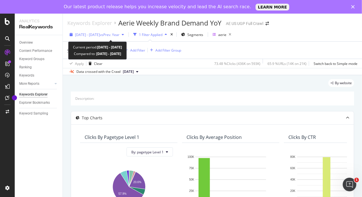
click at [102, 38] on div "2024 May. 14th - 2024 May. 20th vs Prev. Year" at bounding box center [96, 34] width 59 height 9
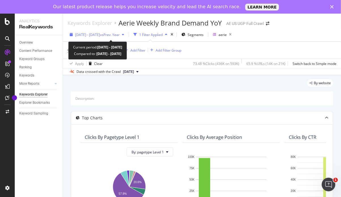
click at [100, 37] on span "2024 May. 14th - 2024 May. 20th" at bounding box center [87, 34] width 25 height 5
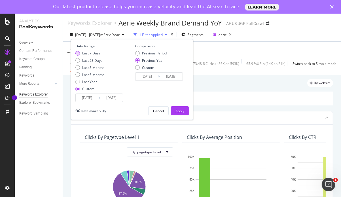
click at [86, 54] on div "Last 7 Days" at bounding box center [91, 53] width 18 height 5
type input "[DATE]"
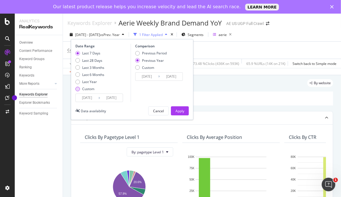
click at [86, 88] on div "Custom" at bounding box center [88, 88] width 12 height 5
type input "[DATE]"
click at [92, 96] on input "[DATE]" at bounding box center [87, 98] width 23 height 8
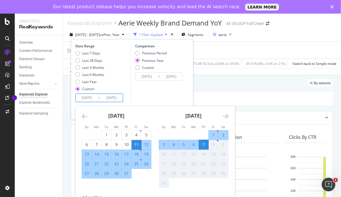
click at [211, 131] on div "1" at bounding box center [214, 134] width 10 height 9
type input "[DATE]"
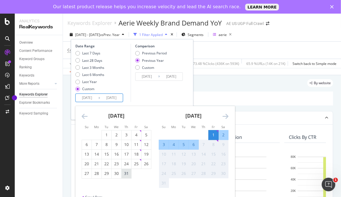
click at [125, 173] on div "31" at bounding box center [127, 174] width 10 height 6
type input "[DATE]"
click at [194, 142] on div "6" at bounding box center [194, 145] width 10 height 6
type input "[DATE]"
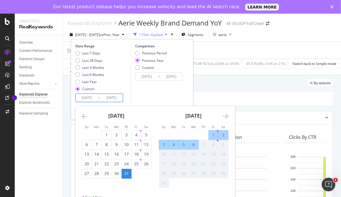
type input "[DATE]"
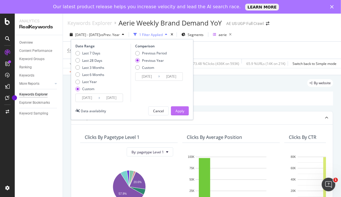
click at [179, 109] on div "Apply" at bounding box center [179, 111] width 9 height 5
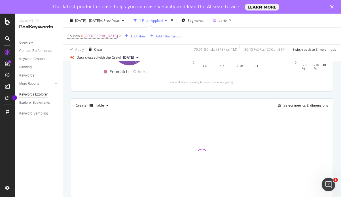
scroll to position [138, 0]
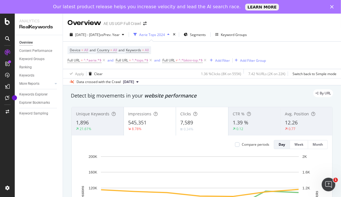
click at [120, 29] on div "2024 Apr. 8th - 2024 Apr. 14th vs Prev. Year Aerie Tops 2024 Segments Keyword G…" at bounding box center [202, 57] width 278 height 58
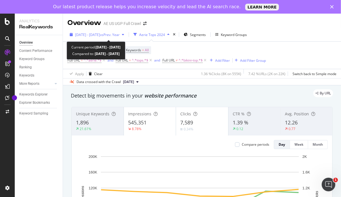
click at [100, 35] on span "[DATE] - [DATE]" at bounding box center [87, 34] width 25 height 5
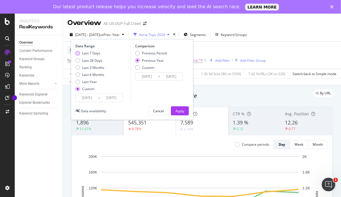
click at [90, 52] on div "Last 7 Days" at bounding box center [91, 53] width 18 height 5
type input "[DATE]"
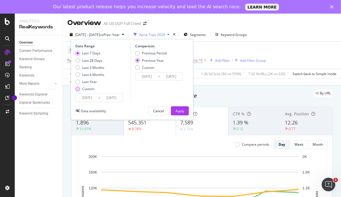
click at [89, 88] on div "Custom" at bounding box center [88, 88] width 12 height 5
type input "[DATE]"
click at [94, 96] on input "[DATE]" at bounding box center [87, 98] width 23 height 8
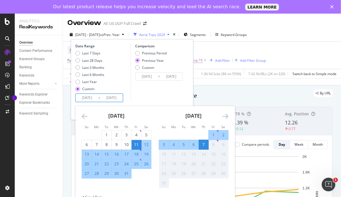
click at [128, 172] on div "31" at bounding box center [127, 174] width 10 height 6
type input "[DATE]"
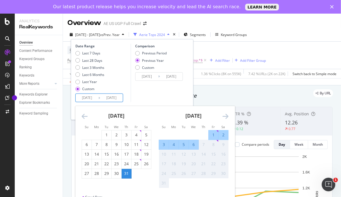
click at [194, 144] on div "6" at bounding box center [194, 145] width 10 height 6
type input "[DATE]"
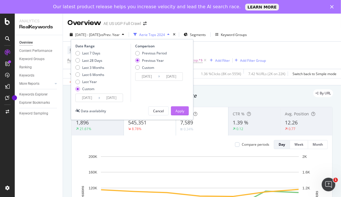
click at [181, 110] on div "Apply" at bounding box center [179, 111] width 9 height 5
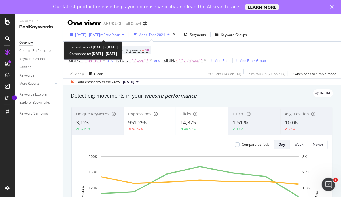
click at [120, 34] on span "vs Prev. Year" at bounding box center [110, 34] width 20 height 5
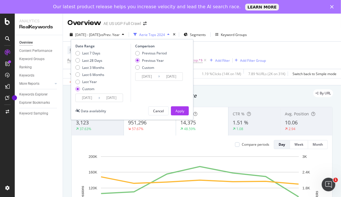
click at [120, 34] on span "vs Prev. Year" at bounding box center [110, 34] width 20 height 5
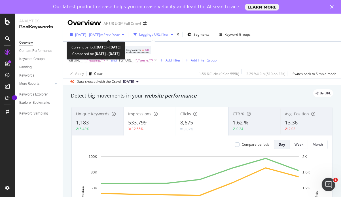
click at [100, 36] on span "[DATE] - [DATE]" at bounding box center [87, 34] width 25 height 5
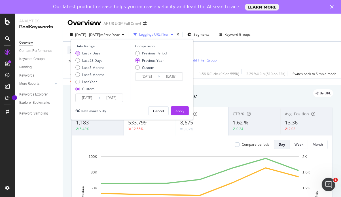
click at [93, 53] on div "Last 7 Days" at bounding box center [91, 53] width 18 height 5
type input "[DATE]"
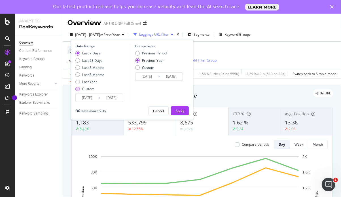
click at [88, 89] on div "Custom" at bounding box center [88, 88] width 12 height 5
type input "[DATE]"
click at [92, 97] on input "[DATE]" at bounding box center [87, 98] width 23 height 8
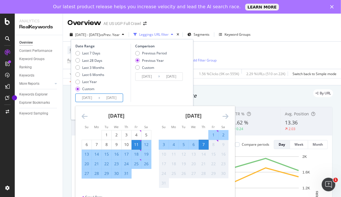
click at [129, 176] on div "31" at bounding box center [127, 174] width 10 height 6
type input "[DATE]"
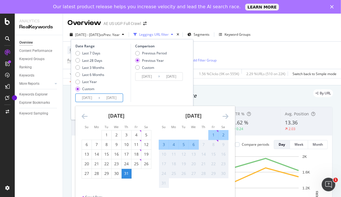
click at [195, 143] on div "6" at bounding box center [194, 145] width 10 height 6
type input "[DATE]"
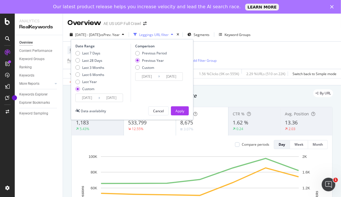
click at [180, 105] on div "Date Range Last 7 Days Last 28 Days Last 3 Months Last 6 Months Last Year Custo…" at bounding box center [132, 79] width 122 height 81
click at [185, 111] on button "Apply" at bounding box center [180, 110] width 18 height 9
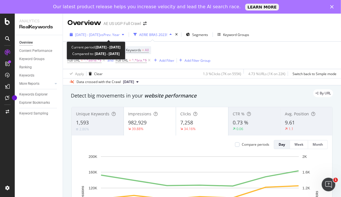
click at [120, 34] on span "vs Prev. Year" at bounding box center [110, 34] width 20 height 5
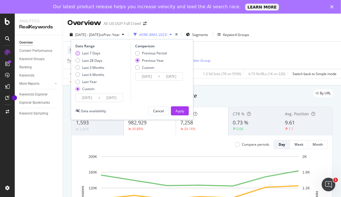
click at [96, 53] on div "Last 7 Days" at bounding box center [91, 53] width 18 height 5
type input "[DATE]"
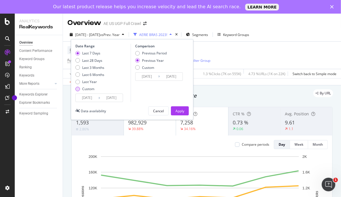
click at [87, 87] on div "Custom" at bounding box center [88, 88] width 12 height 5
type input "[DATE]"
click at [91, 97] on input "[DATE]" at bounding box center [87, 98] width 23 height 8
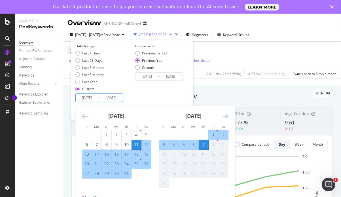
click at [126, 174] on div "31" at bounding box center [127, 174] width 10 height 6
type input "[DATE]"
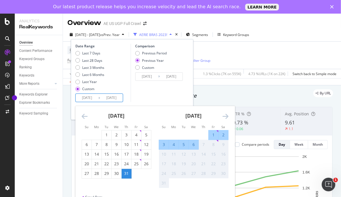
click at [195, 144] on div "6" at bounding box center [194, 145] width 10 height 6
type input "[DATE]"
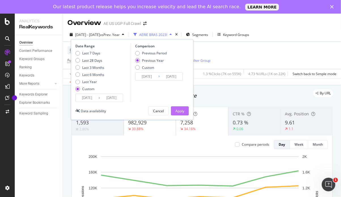
click at [182, 109] on div "Apply" at bounding box center [179, 111] width 9 height 5
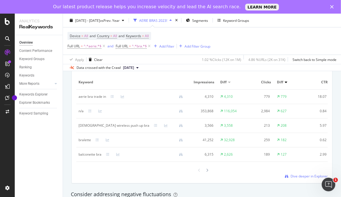
scroll to position [541, 0]
click at [293, 178] on span "Dive deeper in Explorer" at bounding box center [308, 175] width 37 height 5
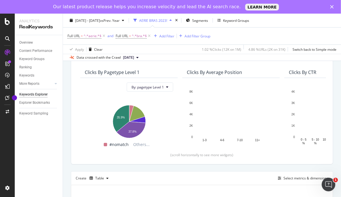
scroll to position [124, 0]
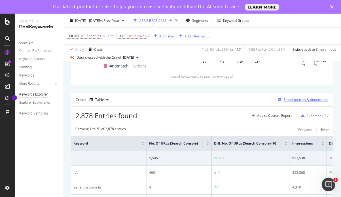
click at [284, 101] on div "Select metrics & dimensions" at bounding box center [305, 99] width 45 height 5
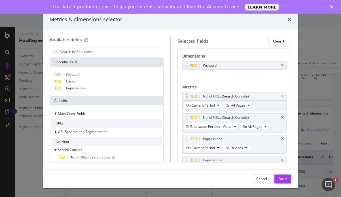
click at [281, 95] on icon "times" at bounding box center [282, 96] width 3 height 3
click at [279, 140] on div "CTR" at bounding box center [234, 139] width 104 height 8
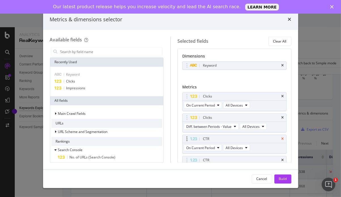
click at [281, 139] on icon "times" at bounding box center [282, 138] width 3 height 3
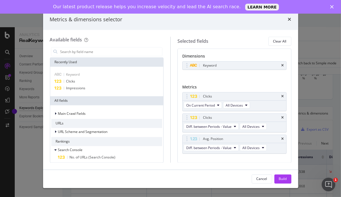
click at [281, 139] on icon "times" at bounding box center [282, 138] width 3 height 3
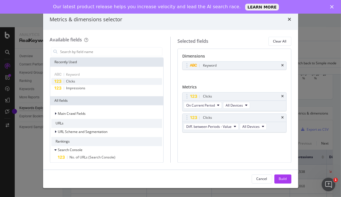
click at [85, 82] on div "Clicks" at bounding box center [106, 81] width 111 height 7
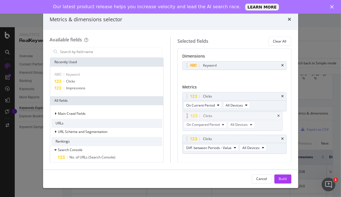
drag, startPoint x: 186, startPoint y: 139, endPoint x: 186, endPoint y: 116, distance: 23.0
click at [186, 116] on body "Analytics RealKeywords Overview Content Performance Keyword Groups Ranking Keyw…" at bounding box center [170, 105] width 341 height 183
click at [230, 147] on span "Diff. between Periods - Value" at bounding box center [208, 147] width 45 height 5
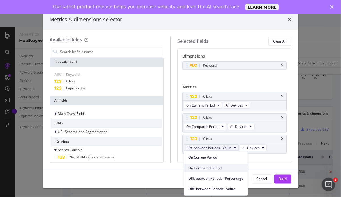
click at [203, 167] on span "On Compared Period" at bounding box center [215, 167] width 55 height 5
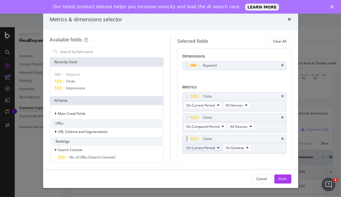
click at [205, 148] on span "On Current Period" at bounding box center [200, 147] width 29 height 5
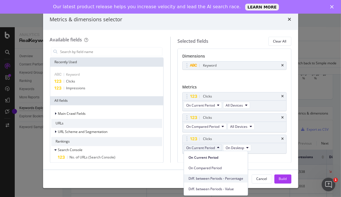
click at [214, 178] on span "Diff. between Periods - Percentage" at bounding box center [215, 178] width 55 height 5
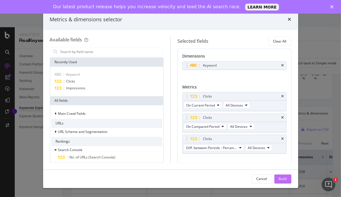
click at [284, 175] on div "Build" at bounding box center [283, 179] width 8 height 9
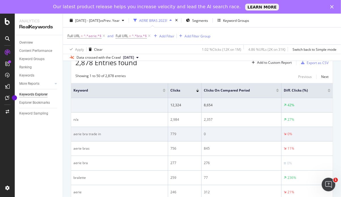
scroll to position [186, 0]
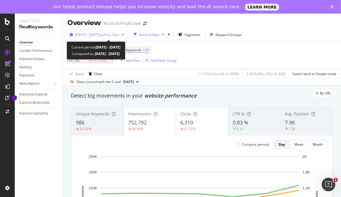
click at [100, 36] on span "[DATE] - [DATE]" at bounding box center [87, 34] width 25 height 5
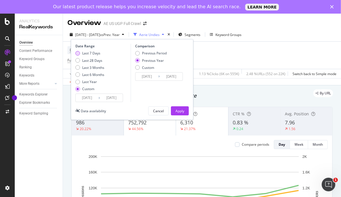
click at [94, 54] on div "Last 7 Days" at bounding box center [91, 53] width 18 height 5
type input "[DATE]"
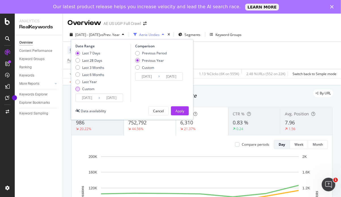
click at [85, 90] on div "Custom" at bounding box center [88, 88] width 12 height 5
type input "[DATE]"
click at [92, 101] on input "[DATE]" at bounding box center [87, 98] width 23 height 8
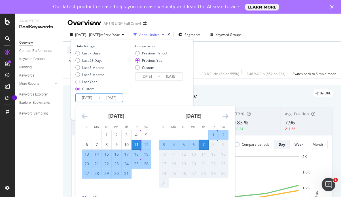
click at [126, 175] on div "31" at bounding box center [127, 174] width 10 height 6
type input "[DATE]"
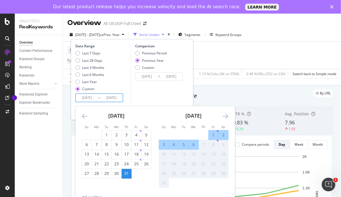
click at [194, 145] on div "6" at bounding box center [194, 145] width 10 height 6
type input "[DATE]"
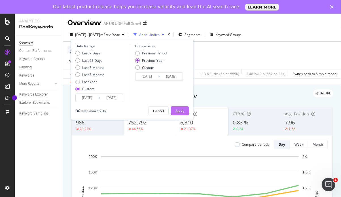
click at [181, 111] on div "Apply" at bounding box center [179, 111] width 9 height 5
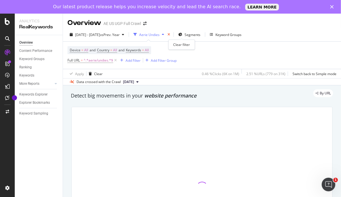
click at [170, 35] on icon "times" at bounding box center [168, 34] width 3 height 3
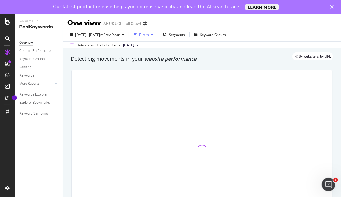
click at [149, 35] on div "Filters" at bounding box center [144, 34] width 10 height 5
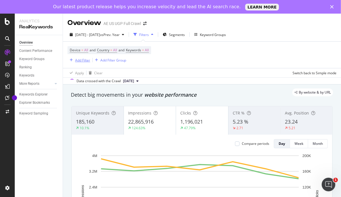
click at [79, 61] on div "Add Filter" at bounding box center [82, 60] width 15 height 5
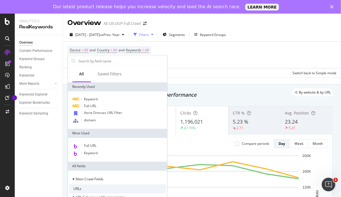
click at [79, 61] on input "text" at bounding box center [122, 61] width 88 height 9
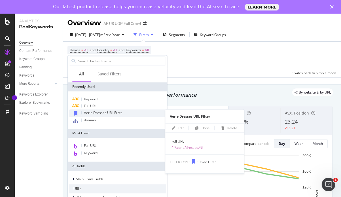
click at [115, 114] on span "Aerie Dresses URL Filter" at bounding box center [103, 112] width 38 height 5
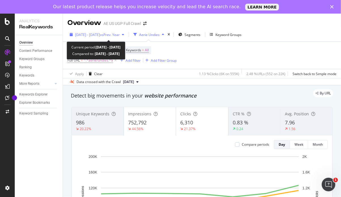
click at [100, 33] on span "[DATE] - [DATE]" at bounding box center [87, 34] width 25 height 5
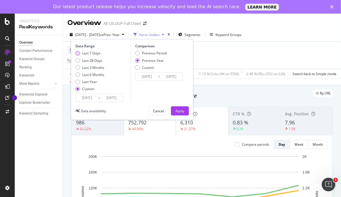
click at [87, 52] on div "Last 7 Days" at bounding box center [91, 53] width 18 height 5
type input "[DATE]"
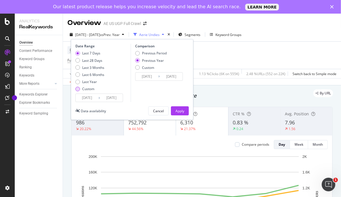
click at [87, 90] on div "Custom" at bounding box center [88, 88] width 12 height 5
type input "[DATE]"
click at [94, 96] on input "[DATE]" at bounding box center [87, 98] width 23 height 8
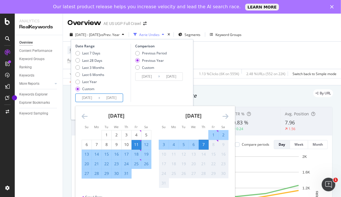
click at [125, 171] on div "31" at bounding box center [127, 174] width 10 height 6
type input "[DATE]"
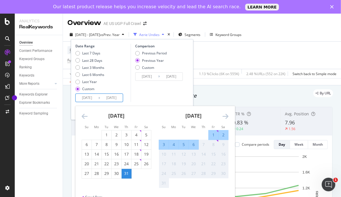
click at [195, 144] on div "6" at bounding box center [194, 145] width 10 height 6
type input "[DATE]"
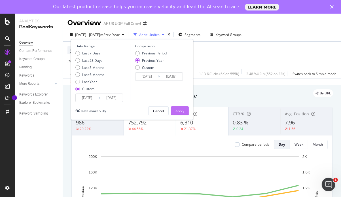
click at [183, 111] on div "Apply" at bounding box center [179, 111] width 9 height 5
